Goal: Information Seeking & Learning: Learn about a topic

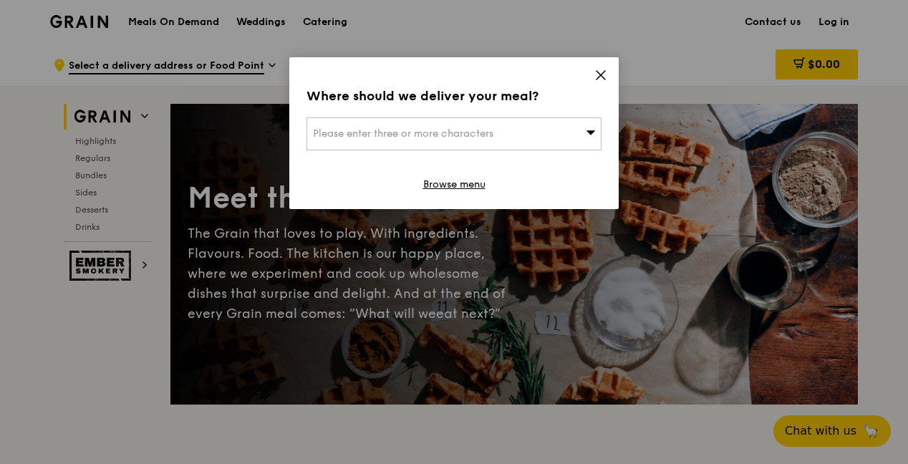
click at [595, 79] on icon at bounding box center [601, 75] width 13 height 13
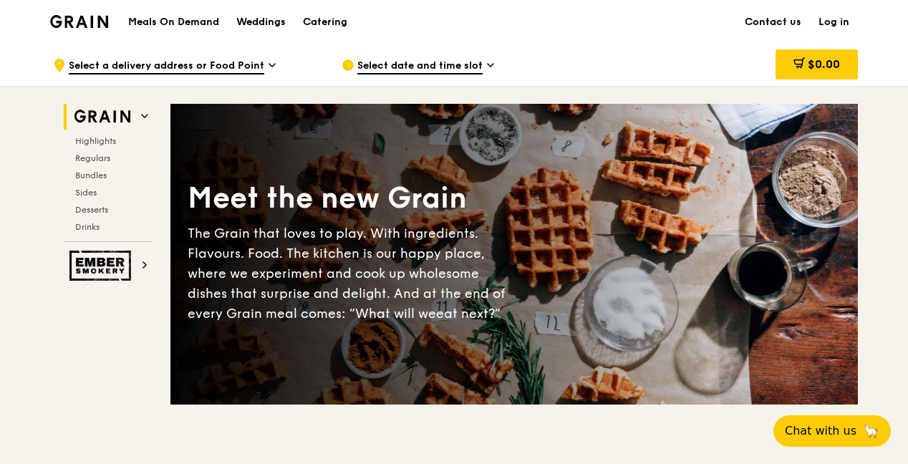
click at [204, 13] on div "Meals On Demand Weddings Catering" at bounding box center [238, 22] width 236 height 44
click at [203, 19] on h1 "Meals On Demand" at bounding box center [173, 22] width 91 height 14
click at [211, 16] on h1 "Meals On Demand" at bounding box center [173, 22] width 91 height 14
click at [279, 19] on div "Weddings" at bounding box center [260, 22] width 49 height 43
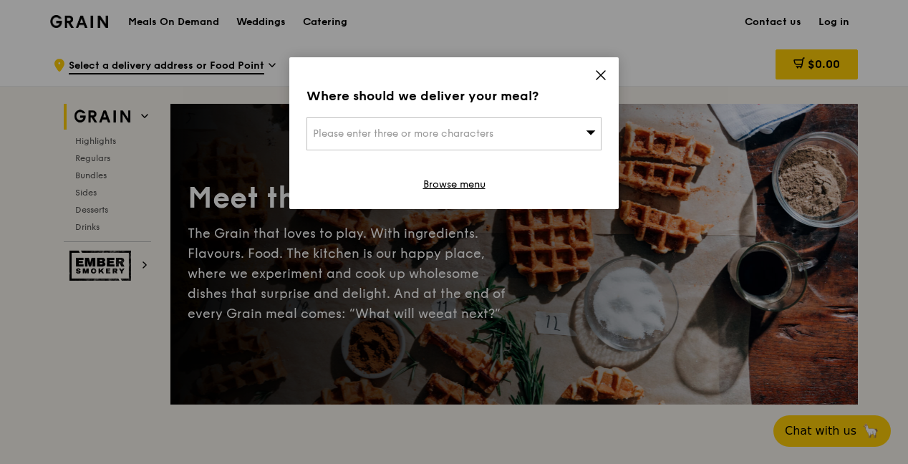
click at [598, 75] on icon at bounding box center [601, 75] width 13 height 13
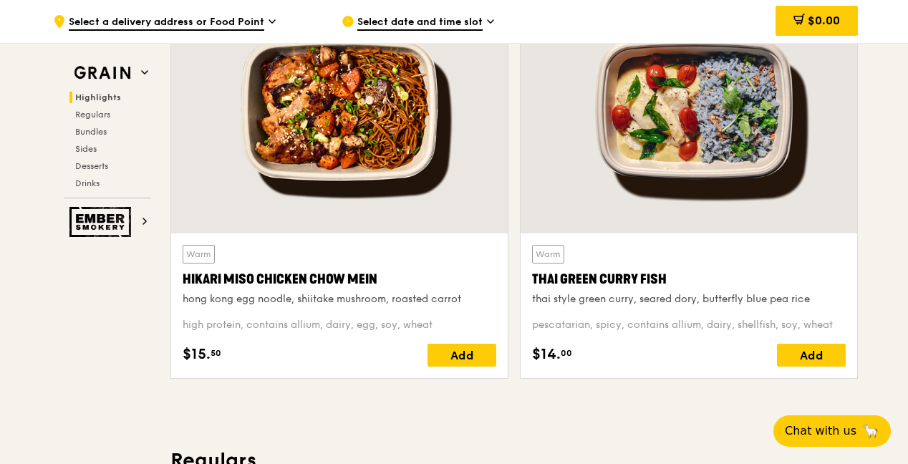
scroll to position [573, 0]
